Goal: Transaction & Acquisition: Purchase product/service

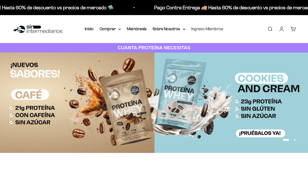
click at [211, 30] on link "Ingreso Miembros" at bounding box center [208, 29] width 32 height 4
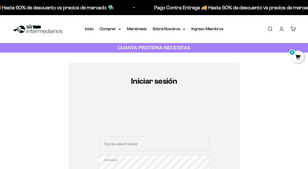
click at [122, 152] on div "Correo electrónico Contraseña ¿Olvidaste la contraseña?" at bounding box center [154, 159] width 111 height 47
click at [120, 149] on input "Correo electrónico" at bounding box center [154, 143] width 111 height 15
paste input "linam.moralescamacho@gmail.com"
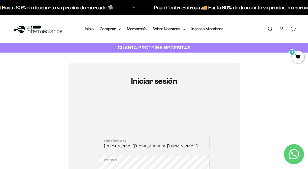
type input "linam.moralescamacho@gmail.com"
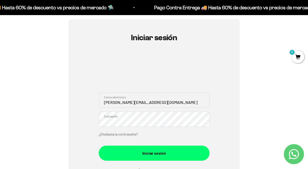
scroll to position [46, 0]
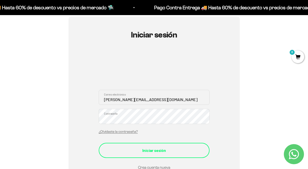
click at [128, 152] on div "Iniciar sesión" at bounding box center [154, 151] width 91 height 7
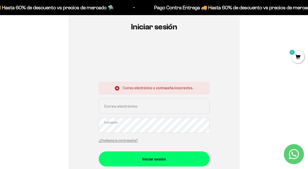
scroll to position [55, 0]
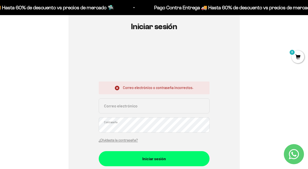
click at [113, 109] on input "Correo electrónico" at bounding box center [154, 106] width 111 height 15
paste input "[PERSON_NAME][EMAIL_ADDRESS][DOMAIN_NAME]"
type input "linam.moralescamacho@gmail.com"
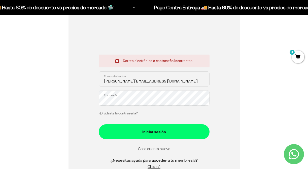
scroll to position [90, 0]
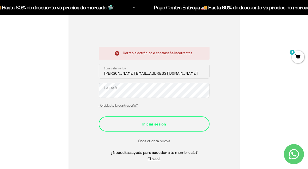
click at [142, 126] on div "Iniciar sesión" at bounding box center [154, 124] width 91 height 7
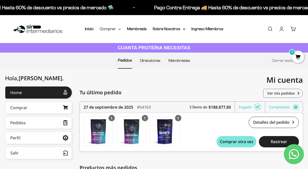
click at [117, 30] on summary "Comprar" at bounding box center [110, 29] width 21 height 7
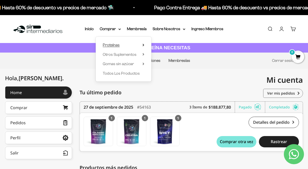
click at [121, 43] on summary "Proteínas" at bounding box center [124, 45] width 42 height 7
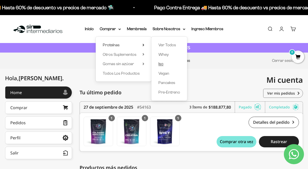
click at [161, 64] on span "Iso" at bounding box center [161, 64] width 5 height 4
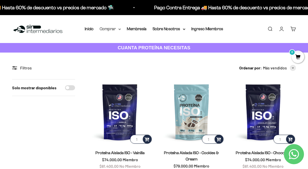
click at [117, 30] on summary "Comprar" at bounding box center [110, 29] width 21 height 7
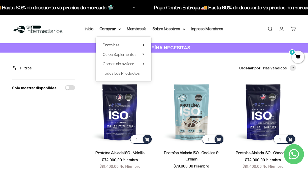
click at [144, 46] on summary "Proteínas" at bounding box center [124, 45] width 42 height 7
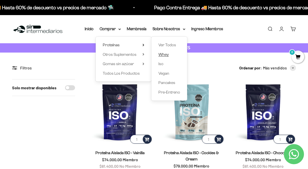
click at [162, 56] on span "Whey" at bounding box center [164, 54] width 10 height 4
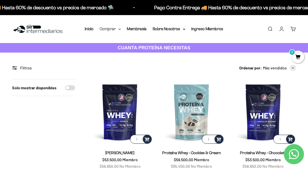
click at [116, 28] on summary "Comprar" at bounding box center [110, 29] width 21 height 7
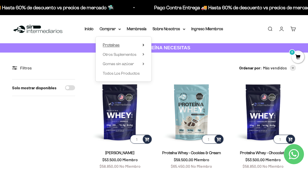
click at [143, 46] on summary "Proteínas" at bounding box center [124, 45] width 42 height 7
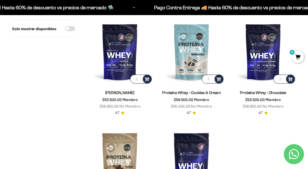
scroll to position [62, 0]
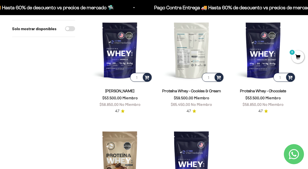
click at [195, 64] on img at bounding box center [192, 50] width 66 height 66
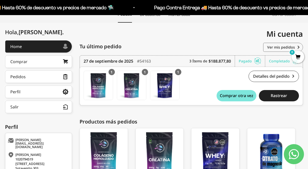
scroll to position [47, 0]
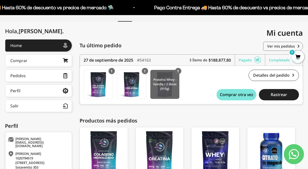
click at [163, 80] on img at bounding box center [165, 84] width 29 height 29
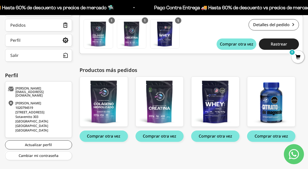
scroll to position [0, 0]
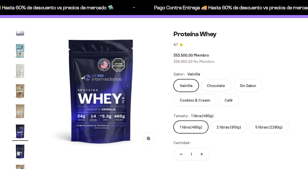
scroll to position [34, 0]
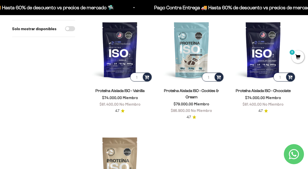
scroll to position [63, 0]
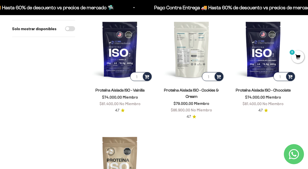
click at [191, 50] on img at bounding box center [192, 50] width 66 height 66
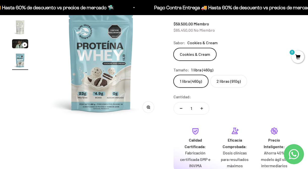
click at [223, 76] on label "2 libras (910g)" at bounding box center [229, 81] width 37 height 13
click at [174, 75] on input "2 libras (910g)" at bounding box center [174, 75] width 0 height 0
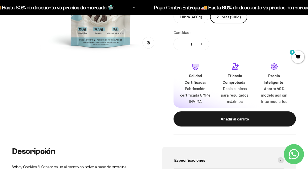
scroll to position [131, 0]
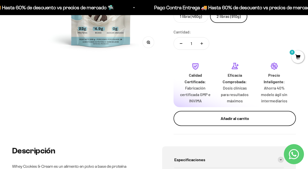
click at [204, 119] on div "Añadir al carrito" at bounding box center [235, 119] width 102 height 7
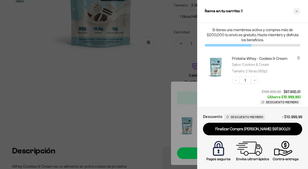
click at [147, 90] on div at bounding box center [154, 84] width 308 height 169
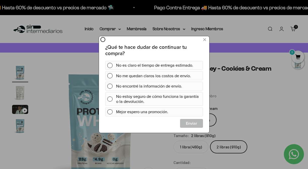
scroll to position [0, 0]
click at [41, 102] on div at bounding box center [154, 84] width 308 height 169
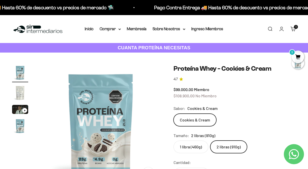
click at [16, 110] on img "Ir al artículo 3" at bounding box center [20, 109] width 16 height 9
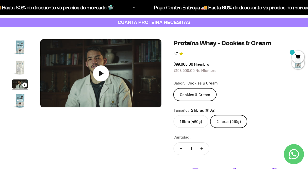
scroll to position [29, 0]
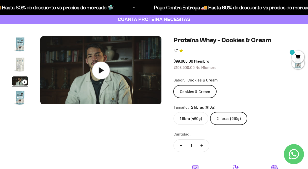
click at [98, 71] on icon at bounding box center [101, 71] width 18 height 18
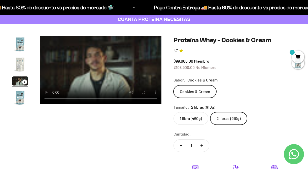
click at [111, 77] on video "Proteína Whey - Cookies & Cream" at bounding box center [100, 70] width 121 height 68
click at [295, 57] on div at bounding box center [298, 63] width 13 height 13
click at [298, 53] on span "1" at bounding box center [298, 57] width 13 height 13
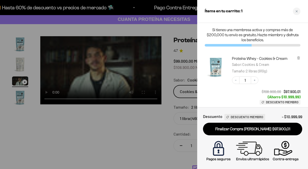
click at [123, 126] on div at bounding box center [154, 84] width 308 height 169
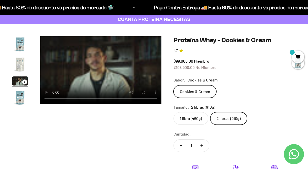
scroll to position [0, 0]
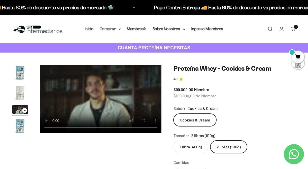
click at [111, 29] on summary "Comprar" at bounding box center [110, 29] width 21 height 7
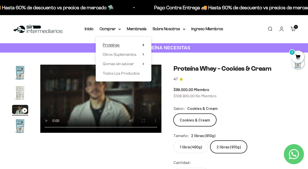
click at [118, 44] on span "Proteínas" at bounding box center [111, 45] width 17 height 4
click at [118, 55] on span "Otros Suplementos" at bounding box center [120, 54] width 34 height 4
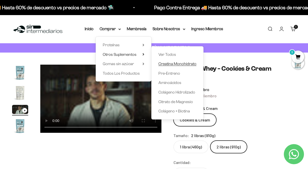
click at [166, 65] on span "Creatina Monohidrato" at bounding box center [178, 64] width 38 height 4
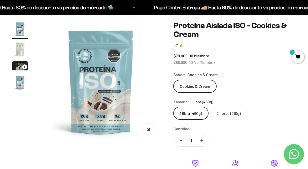
click at [225, 118] on label "2 libras (910g)" at bounding box center [229, 113] width 37 height 13
click at [174, 107] on input "2 libras (910g)" at bounding box center [174, 107] width 0 height 0
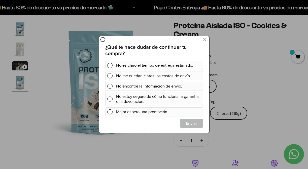
click at [264, 83] on div at bounding box center [154, 84] width 308 height 169
click at [45, 139] on div at bounding box center [154, 84] width 308 height 169
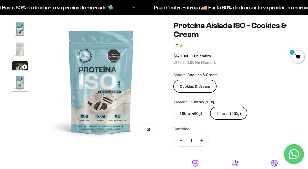
click at [19, 48] on img "Ir al artículo 2" at bounding box center [20, 49] width 16 height 16
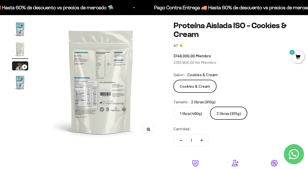
click at [18, 67] on img "Ir al artículo 3" at bounding box center [20, 66] width 16 height 9
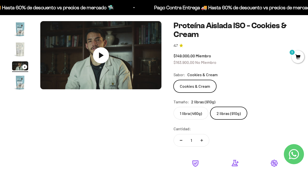
click at [19, 84] on img "Ir al artículo 4" at bounding box center [20, 83] width 16 height 16
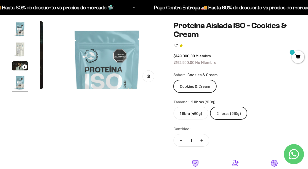
scroll to position [0, 373]
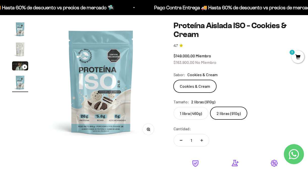
click at [19, 68] on img "Ir al artículo 3" at bounding box center [20, 66] width 16 height 9
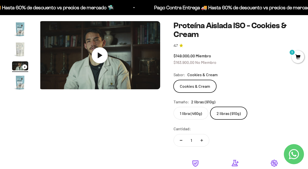
scroll to position [0, 249]
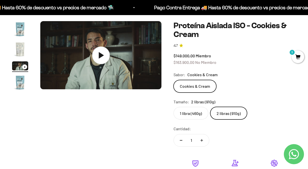
click at [100, 56] on icon at bounding box center [101, 55] width 5 height 6
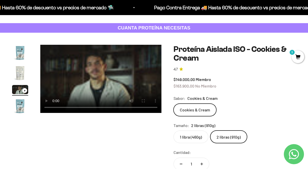
scroll to position [16, 0]
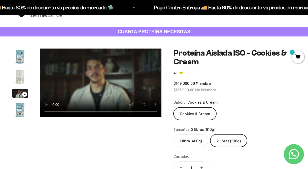
click at [100, 70] on video "Proteína Aislada ISO - Cookies & Cream" at bounding box center [100, 83] width 121 height 68
click at [105, 80] on video "Proteína Aislada ISO - Cookies & Cream" at bounding box center [100, 83] width 121 height 68
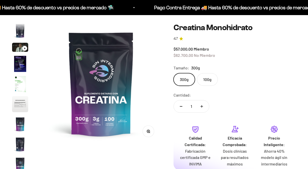
scroll to position [42, 0]
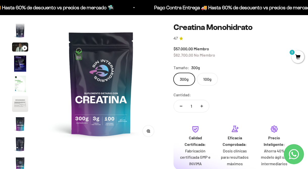
click at [206, 81] on label "100g" at bounding box center [207, 79] width 21 height 13
click at [174, 73] on input "100g" at bounding box center [174, 73] width 0 height 0
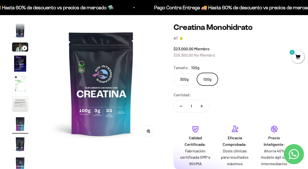
click at [184, 81] on label "300g" at bounding box center [184, 79] width 21 height 13
click at [174, 73] on input "300g" at bounding box center [174, 73] width 0 height 0
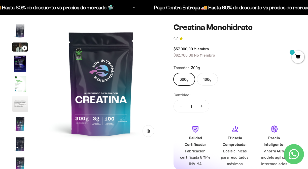
click at [210, 80] on label "100g" at bounding box center [207, 79] width 21 height 13
click at [174, 73] on input "100g" at bounding box center [174, 73] width 0 height 0
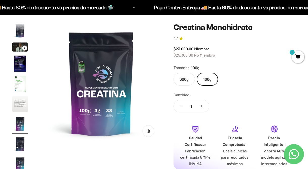
click at [185, 82] on label "300g" at bounding box center [184, 79] width 21 height 13
click at [174, 73] on input "300g" at bounding box center [174, 73] width 0 height 0
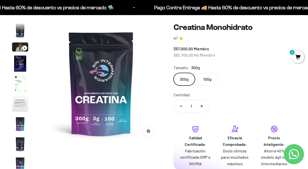
click at [201, 79] on label "100g" at bounding box center [207, 79] width 21 height 13
click at [174, 73] on input "100g" at bounding box center [174, 73] width 0 height 0
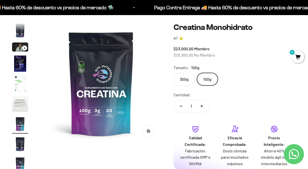
click at [186, 82] on label "300g" at bounding box center [184, 79] width 21 height 13
click at [174, 73] on input "300g" at bounding box center [174, 73] width 0 height 0
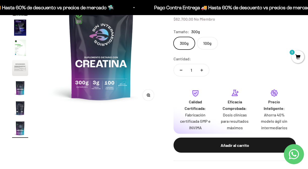
scroll to position [80, 0]
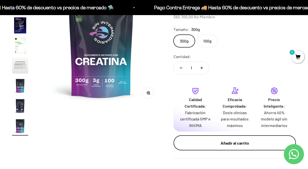
click at [202, 140] on button "Añadir al carrito" at bounding box center [235, 143] width 123 height 15
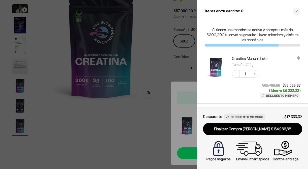
click at [157, 63] on div at bounding box center [154, 84] width 308 height 169
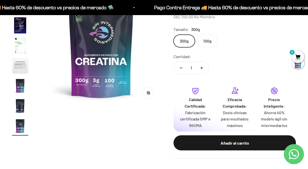
scroll to position [0, 0]
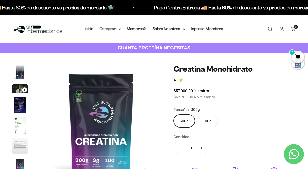
click at [115, 28] on summary "Comprar" at bounding box center [110, 29] width 21 height 7
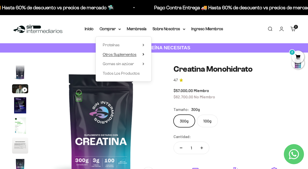
click at [125, 56] on span "Otros Suplementos" at bounding box center [120, 54] width 34 height 4
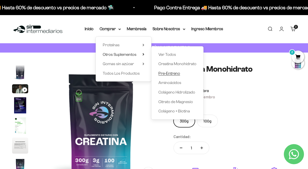
click at [166, 74] on span "Pre-Entreno" at bounding box center [170, 73] width 22 height 4
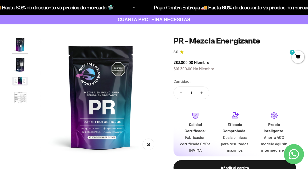
scroll to position [28, 0]
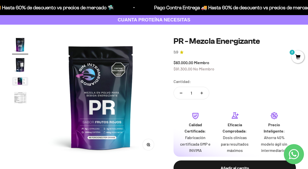
click at [17, 68] on img "Ir al artículo 2" at bounding box center [20, 65] width 16 height 16
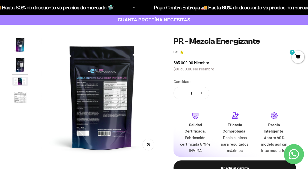
click at [18, 82] on img "Ir al artículo 3" at bounding box center [20, 81] width 16 height 9
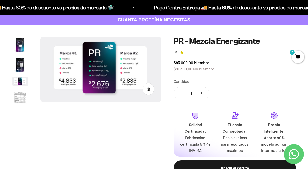
click at [18, 96] on img "Ir al artículo 4" at bounding box center [20, 98] width 16 height 17
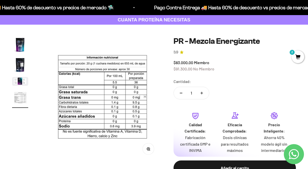
click at [19, 83] on img "Ir al artículo 3" at bounding box center [20, 81] width 16 height 9
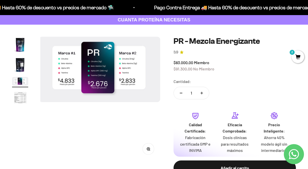
scroll to position [0, 249]
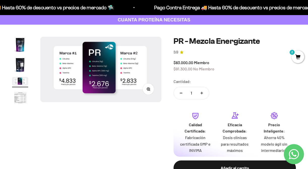
click at [19, 100] on img "Ir al artículo 4" at bounding box center [20, 98] width 16 height 17
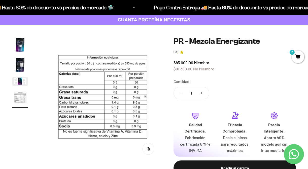
scroll to position [0, 373]
click at [19, 64] on img "Ir al artículo 2" at bounding box center [20, 65] width 16 height 16
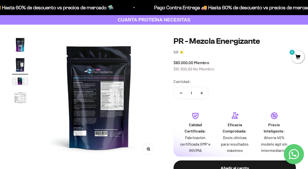
scroll to position [0, 124]
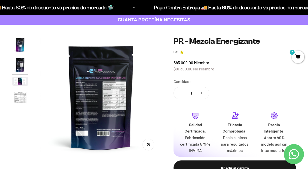
click at [87, 92] on img at bounding box center [100, 97] width 121 height 121
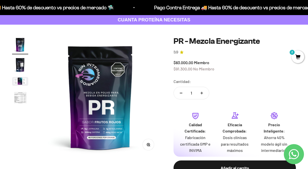
scroll to position [0, 0]
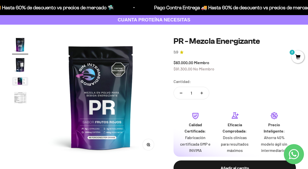
click at [23, 69] on img "Ir al artículo 2" at bounding box center [20, 65] width 16 height 16
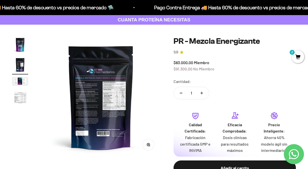
scroll to position [58, 0]
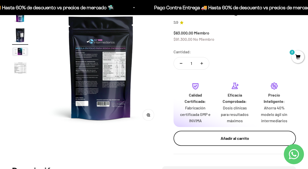
click at [219, 138] on div "Añadir al carrito" at bounding box center [235, 138] width 102 height 7
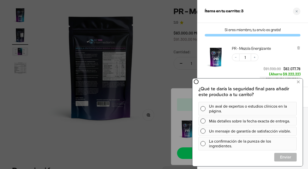
click at [134, 150] on div at bounding box center [154, 84] width 308 height 169
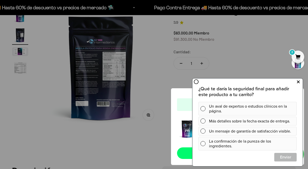
click at [300, 81] on button at bounding box center [298, 82] width 9 height 8
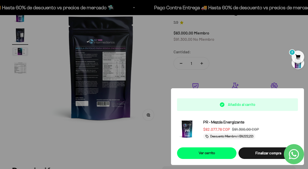
click at [185, 129] on img at bounding box center [187, 129] width 20 height 20
click at [199, 153] on link "Ver carrito" at bounding box center [207, 154] width 60 height 12
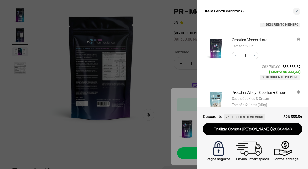
scroll to position [0, 0]
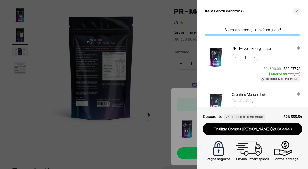
click at [170, 84] on div at bounding box center [154, 84] width 308 height 169
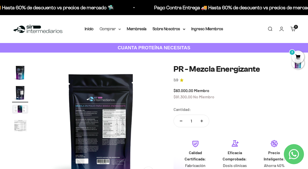
click at [120, 31] on summary "Comprar" at bounding box center [110, 29] width 21 height 7
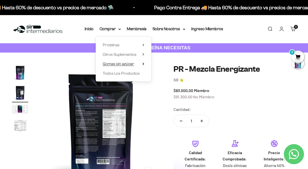
click at [124, 64] on span "Gomas sin azúcar" at bounding box center [118, 64] width 31 height 4
click at [122, 57] on span "Otros Suplementos" at bounding box center [120, 54] width 34 height 7
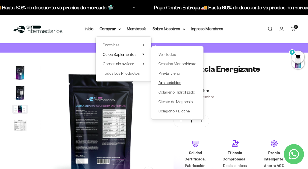
click at [164, 82] on span "Aminoácidos" at bounding box center [170, 83] width 23 height 4
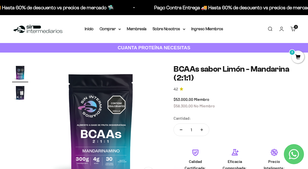
click at [17, 88] on img "Ir al artículo 2" at bounding box center [20, 93] width 16 height 16
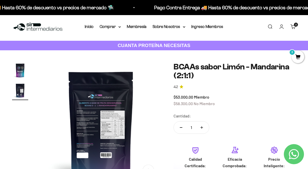
scroll to position [0, 0]
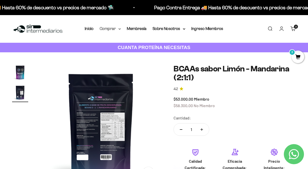
click at [111, 31] on summary "Comprar" at bounding box center [110, 28] width 21 height 7
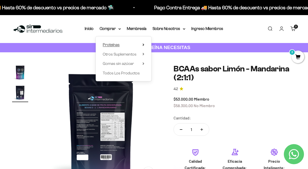
click at [113, 47] on span "Proteínas" at bounding box center [111, 45] width 17 height 4
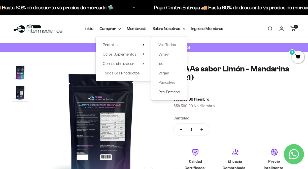
click at [164, 92] on span "Pre-Entreno" at bounding box center [170, 92] width 22 height 4
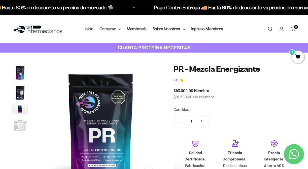
click at [107, 28] on summary "Comprar" at bounding box center [110, 29] width 21 height 7
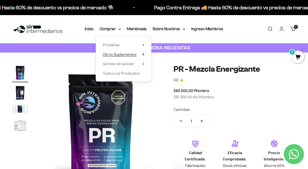
click at [130, 56] on span "Otros Suplementos" at bounding box center [120, 54] width 34 height 4
click at [130, 46] on summary "Proteínas" at bounding box center [124, 45] width 42 height 7
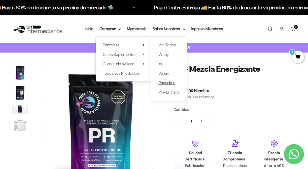
click at [167, 84] on span "Pancakes" at bounding box center [167, 83] width 17 height 4
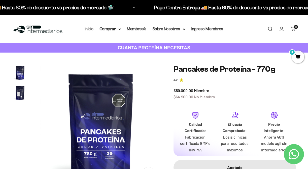
click at [91, 29] on link "Inicio" at bounding box center [89, 29] width 9 height 4
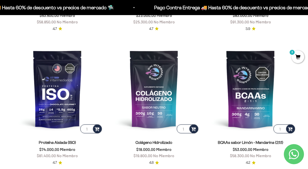
scroll to position [278, 0]
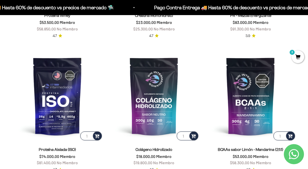
click at [298, 59] on span "3" at bounding box center [298, 57] width 13 height 13
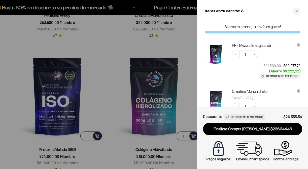
scroll to position [0, 0]
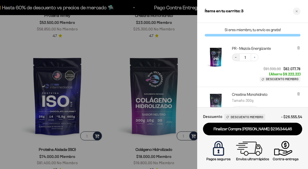
click at [236, 58] on icon "Decrease quantity" at bounding box center [236, 58] width 2 height 0
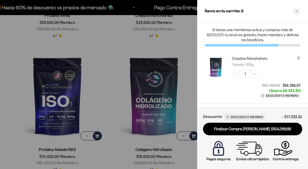
scroll to position [99, 0]
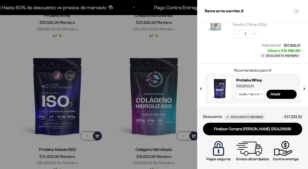
click at [306, 89] on button "next slide / item" at bounding box center [304, 87] width 4 height 30
drag, startPoint x: 306, startPoint y: 89, endPoint x: 281, endPoint y: 84, distance: 25.1
click at [281, 84] on div "Proteína Aislada ISO - Cookies & Cream $86.900,00 Cookies & Cream / 1 libra (46…" at bounding box center [253, 89] width 96 height 30
click at [259, 93] on select "100g 300g" at bounding box center [251, 94] width 28 height 9
click at [237, 90] on select "100g 300g" at bounding box center [251, 94] width 28 height 9
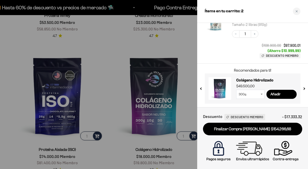
click at [260, 94] on select "100g 300g" at bounding box center [251, 94] width 28 height 9
click at [257, 94] on select "100g 300g" at bounding box center [251, 94] width 28 height 9
select select "42749434200273"
click at [237, 90] on select "100g 300g" at bounding box center [251, 94] width 28 height 9
click at [259, 95] on select "100g 300g" at bounding box center [251, 94] width 28 height 9
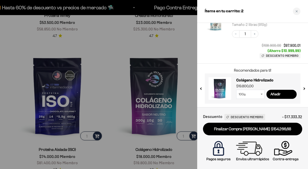
click at [237, 90] on select "100g 300g" at bounding box center [251, 94] width 28 height 9
click at [101, 37] on div at bounding box center [154, 84] width 308 height 169
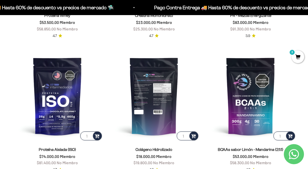
click at [144, 85] on img at bounding box center [154, 96] width 91 height 91
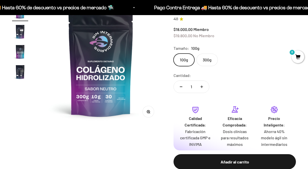
scroll to position [33, 0]
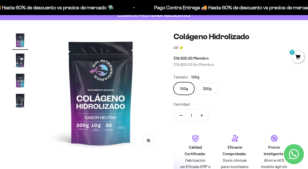
click at [20, 61] on img "Ir al artículo 2" at bounding box center [20, 60] width 16 height 16
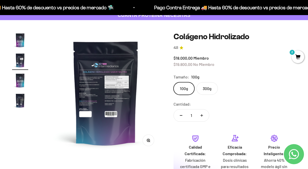
click at [20, 83] on img "Ir al artículo 3" at bounding box center [20, 81] width 16 height 16
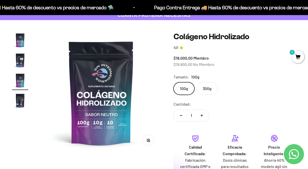
scroll to position [0, 249]
click at [19, 64] on img "Ir al artículo 2" at bounding box center [20, 60] width 16 height 16
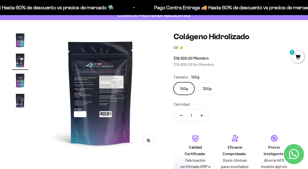
scroll to position [0, 124]
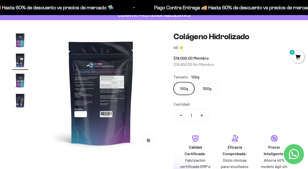
click at [208, 91] on label "300g" at bounding box center [207, 88] width 21 height 13
click at [174, 82] on input "300g" at bounding box center [174, 82] width 0 height 0
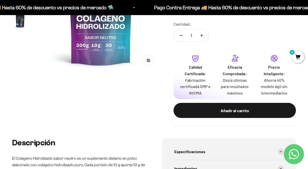
scroll to position [115, 0]
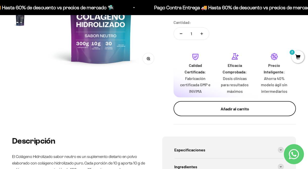
click at [227, 113] on button "Añadir al carrito" at bounding box center [235, 108] width 123 height 15
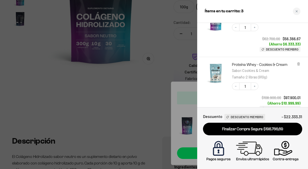
scroll to position [152, 0]
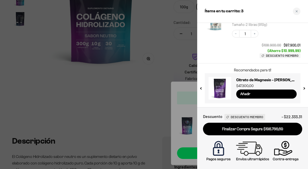
click at [304, 88] on button "next slide / item" at bounding box center [304, 87] width 4 height 30
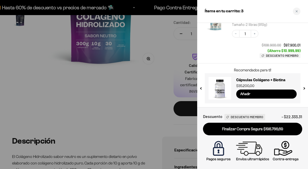
click at [304, 88] on button "next slide / item" at bounding box center [304, 87] width 4 height 30
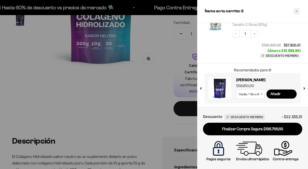
click at [304, 88] on button "next slide / item" at bounding box center [304, 87] width 4 height 30
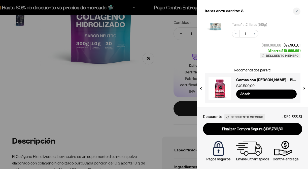
click at [304, 88] on button "next slide / item" at bounding box center [304, 87] width 4 height 30
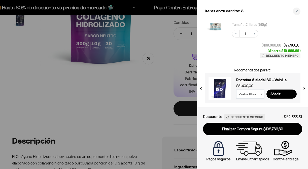
click at [304, 88] on button "next slide / item" at bounding box center [304, 87] width 4 height 30
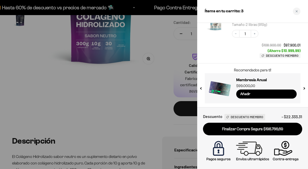
click at [304, 88] on button "next slide / item" at bounding box center [304, 87] width 4 height 30
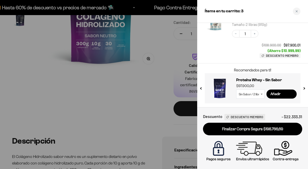
click at [304, 88] on button "next slide / item" at bounding box center [304, 87] width 4 height 30
click at [137, 115] on div at bounding box center [154, 84] width 308 height 169
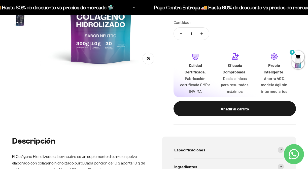
scroll to position [0, 0]
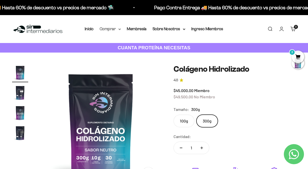
click at [116, 31] on summary "Comprar" at bounding box center [110, 29] width 21 height 7
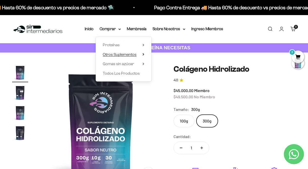
click at [135, 56] on span "Otros Suplementos" at bounding box center [120, 54] width 34 height 4
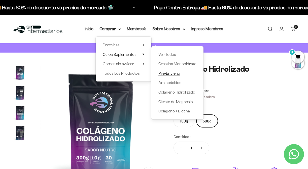
click at [167, 75] on span "Pre-Entreno" at bounding box center [170, 73] width 22 height 4
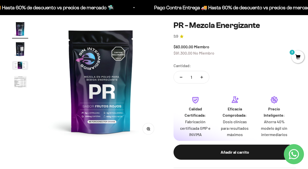
scroll to position [58, 0]
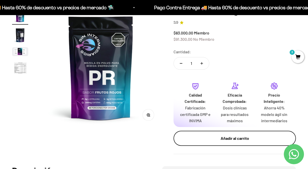
click at [228, 139] on div "Añadir al carrito" at bounding box center [235, 138] width 102 height 7
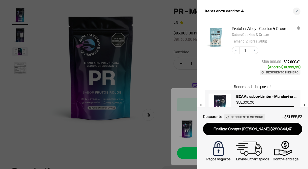
scroll to position [188, 0]
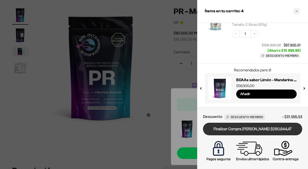
click at [241, 131] on link "Finalizar Compra [PERSON_NAME] $280.844,47" at bounding box center [252, 129] width 99 height 13
